Goal: Task Accomplishment & Management: Use online tool/utility

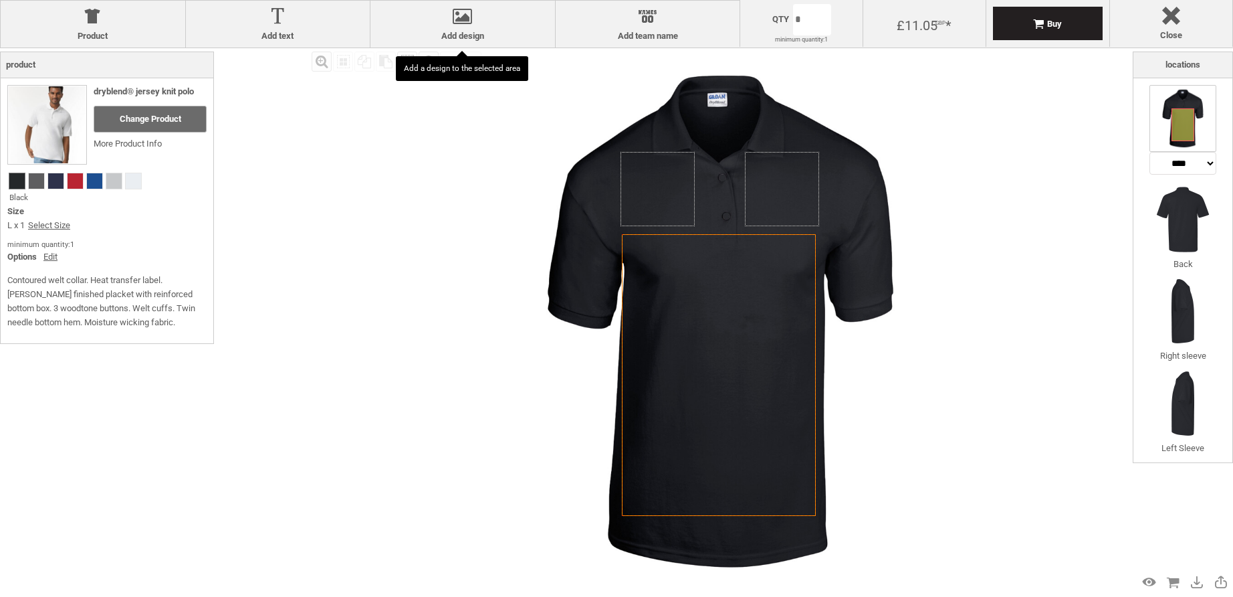
select select "*******"
click at [783, 182] on icon "Created with [PERSON_NAME] 2.1.2" at bounding box center [782, 189] width 74 height 74
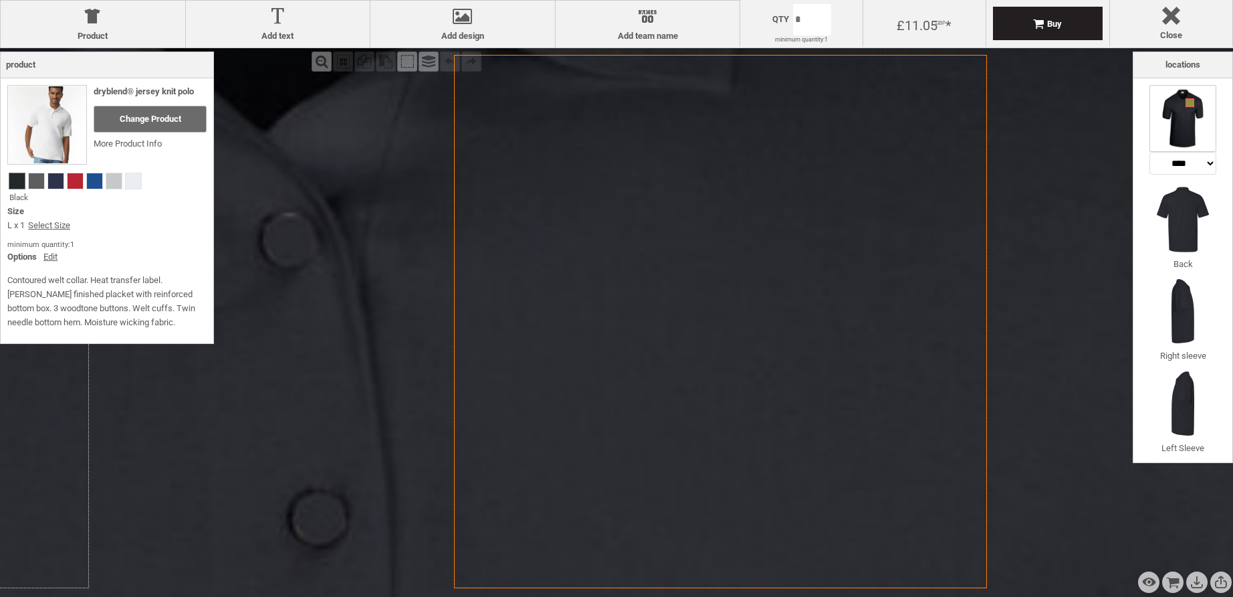
click at [333, 118] on div "Fill Background Zoom in Zoom out Select All Copy All Selected Paste Off On Grou…" at bounding box center [720, 321] width 825 height 546
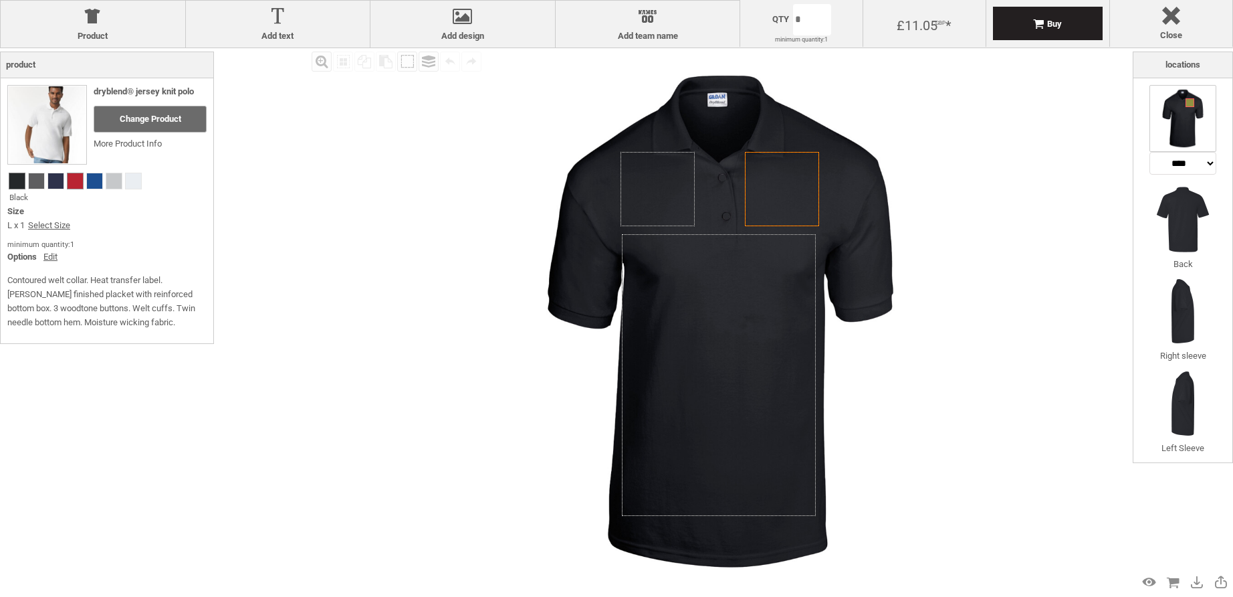
click at [77, 183] on span at bounding box center [75, 180] width 15 height 15
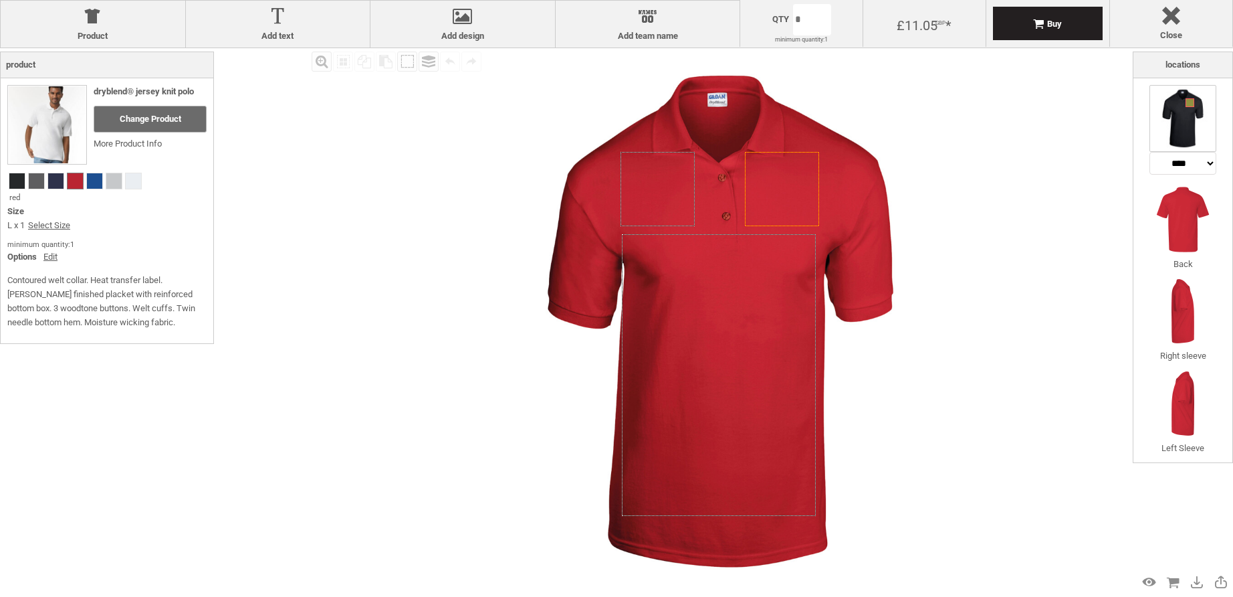
click at [778, 175] on icon "Created with [PERSON_NAME] 2.1.2" at bounding box center [782, 189] width 74 height 74
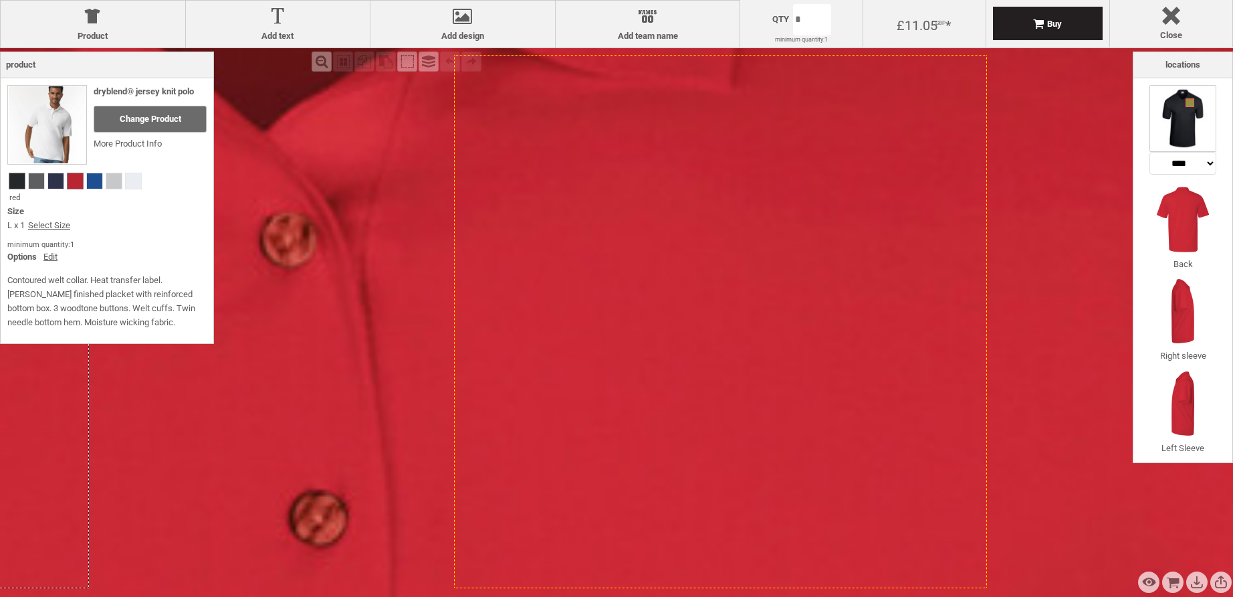
click at [20, 187] on span at bounding box center [16, 180] width 15 height 15
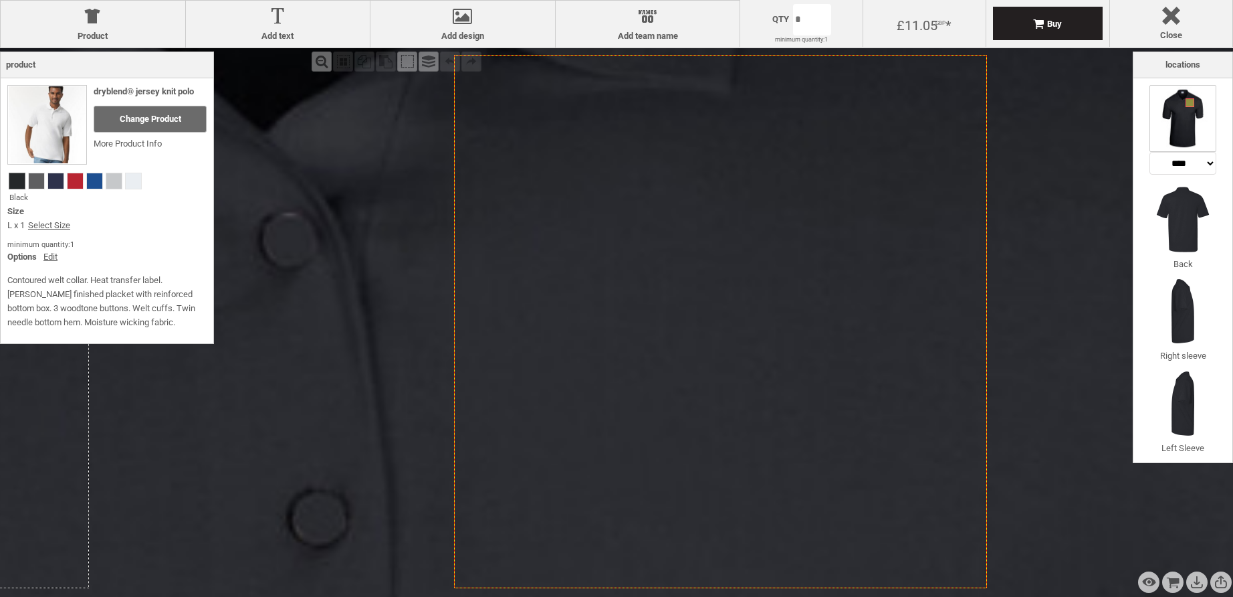
click at [779, 224] on icon "Created with [PERSON_NAME] 2.1.2" at bounding box center [720, 321] width 533 height 533
click at [482, 25] on div at bounding box center [462, 18] width 171 height 23
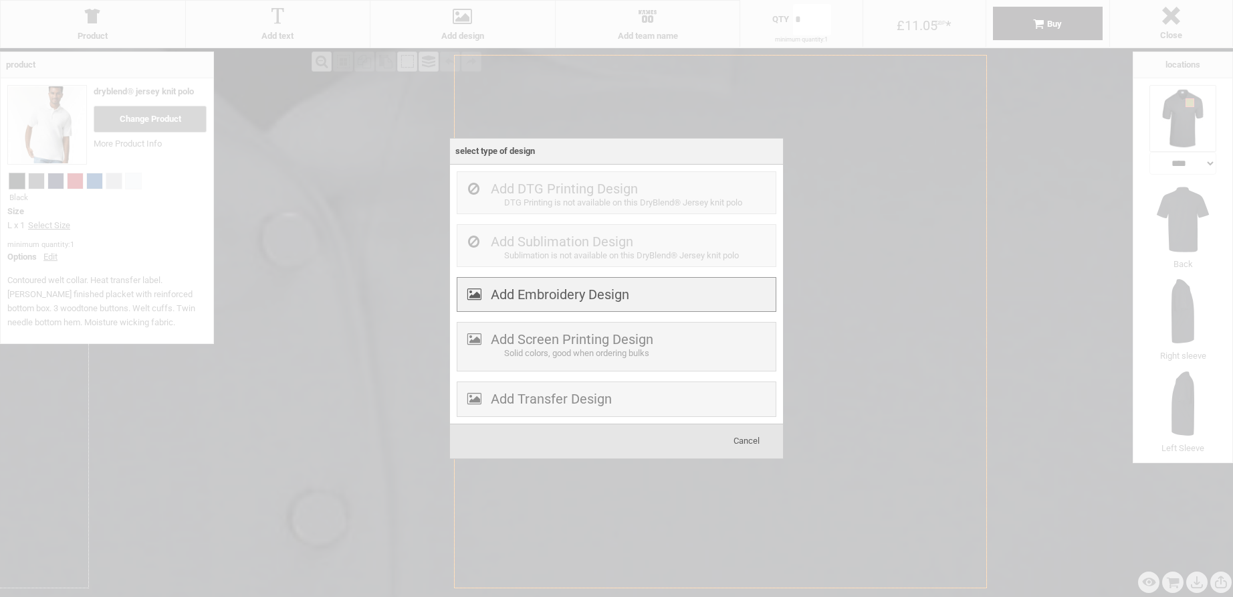
click at [577, 298] on label "Add Embroidery Design" at bounding box center [560, 294] width 138 height 16
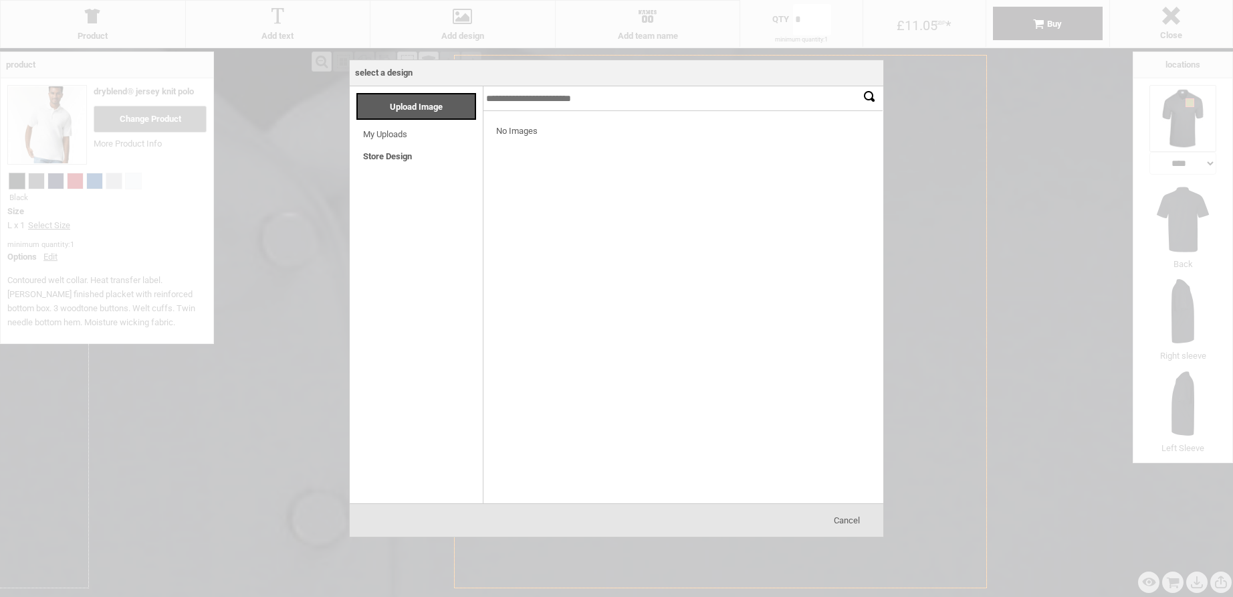
click at [391, 128] on span "My Uploads" at bounding box center [385, 133] width 44 height 15
click at [398, 131] on link "My Uploads" at bounding box center [385, 134] width 44 height 10
click at [446, 116] on div "Upload Image" at bounding box center [416, 106] width 120 height 27
